Goal: Information Seeking & Learning: Learn about a topic

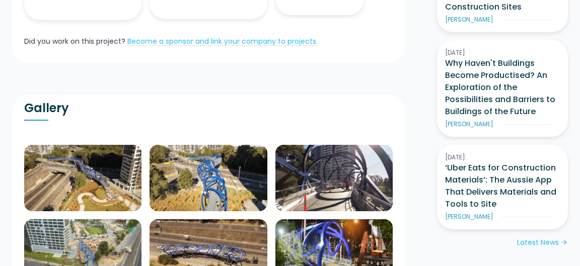
scroll to position [380, 0]
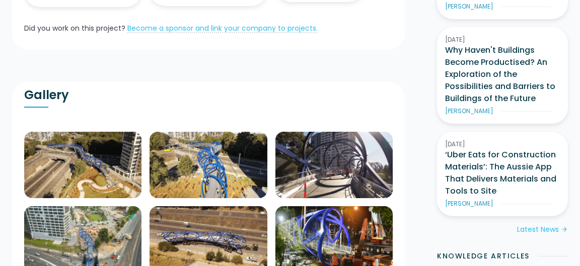
click at [89, 144] on img at bounding box center [82, 165] width 117 height 66
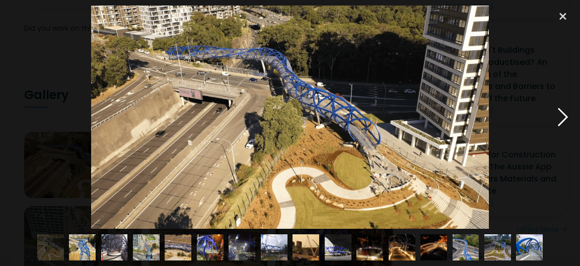
click at [562, 117] on div at bounding box center [562, 117] width 34 height 223
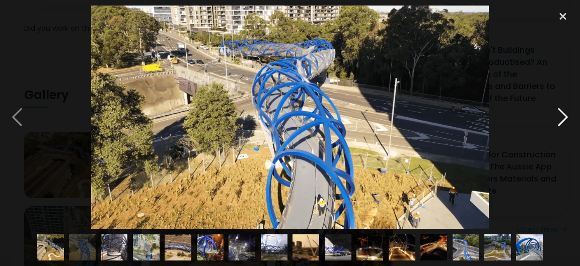
click at [562, 117] on div at bounding box center [562, 117] width 34 height 223
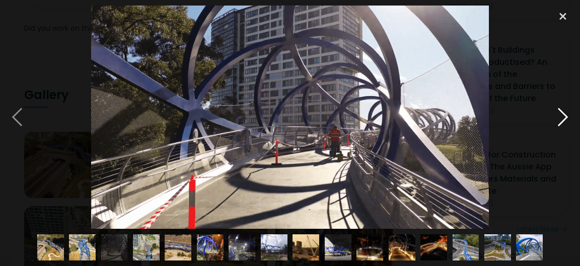
click at [562, 117] on div at bounding box center [562, 117] width 34 height 223
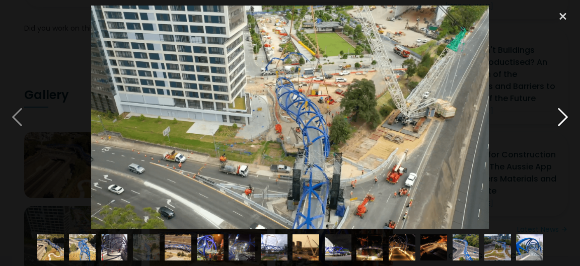
click at [562, 117] on div at bounding box center [562, 117] width 34 height 223
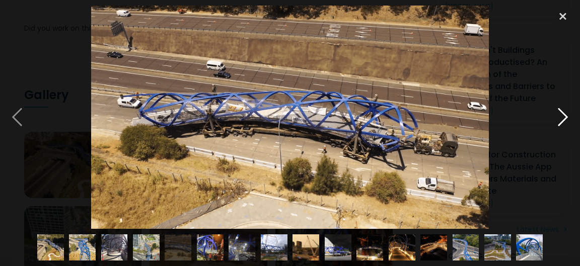
click at [562, 117] on div at bounding box center [562, 117] width 34 height 223
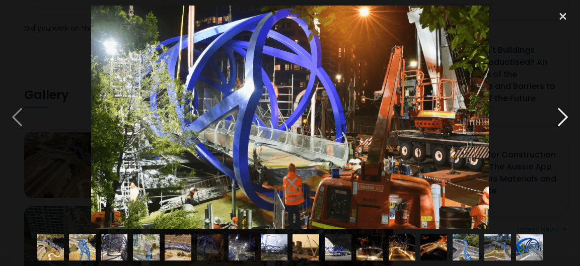
click at [562, 117] on div at bounding box center [562, 117] width 34 height 223
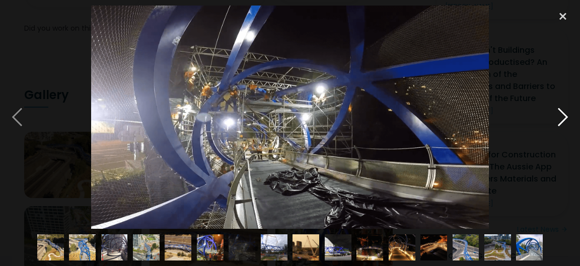
click at [562, 117] on div at bounding box center [562, 117] width 34 height 223
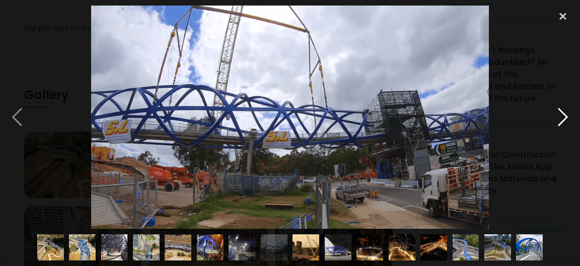
click at [562, 117] on div at bounding box center [562, 117] width 34 height 223
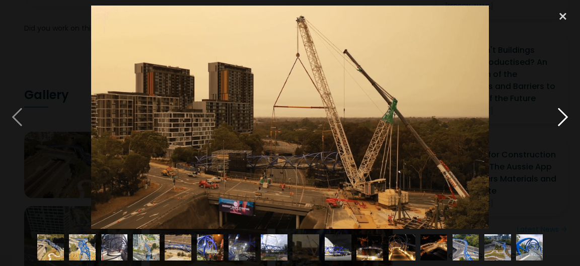
click at [562, 117] on div at bounding box center [562, 117] width 34 height 223
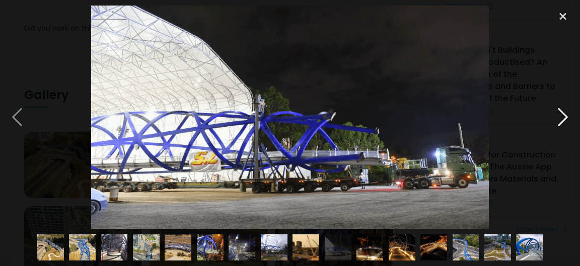
click at [562, 117] on div at bounding box center [562, 117] width 34 height 223
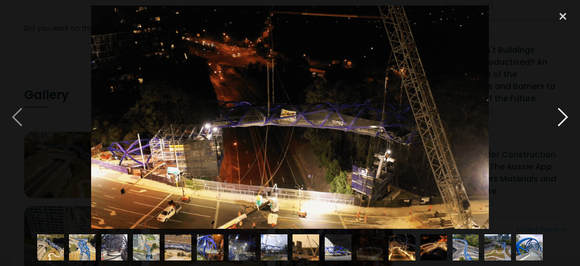
click at [562, 117] on div at bounding box center [562, 117] width 34 height 223
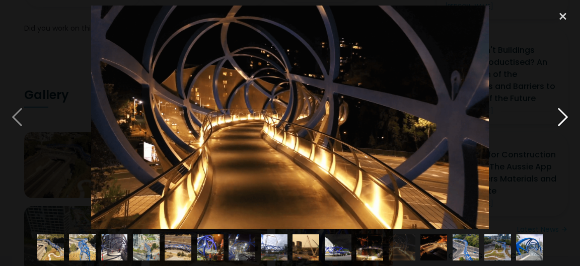
click at [562, 117] on div at bounding box center [562, 117] width 34 height 223
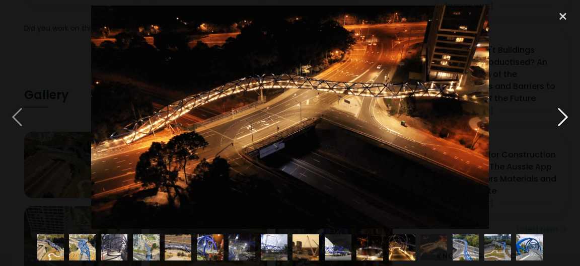
click at [562, 117] on div at bounding box center [562, 117] width 34 height 223
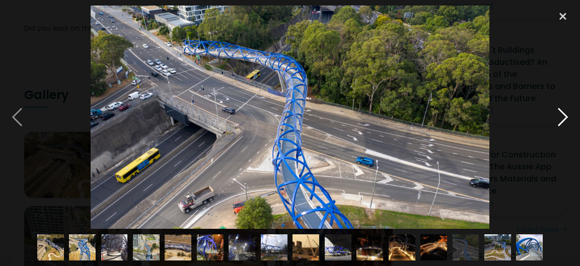
click at [562, 117] on div at bounding box center [562, 117] width 34 height 223
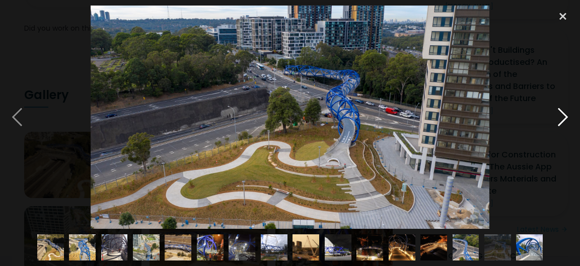
click at [562, 117] on div at bounding box center [562, 117] width 34 height 223
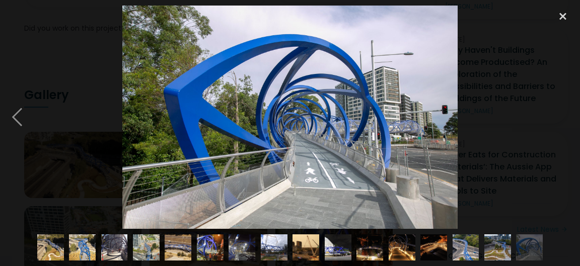
click at [562, 117] on div at bounding box center [562, 117] width 34 height 223
click at [562, 17] on div at bounding box center [562, 17] width 34 height 22
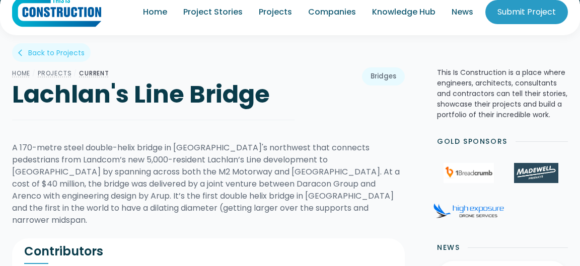
scroll to position [0, 0]
